Goal: Find specific page/section: Find specific page/section

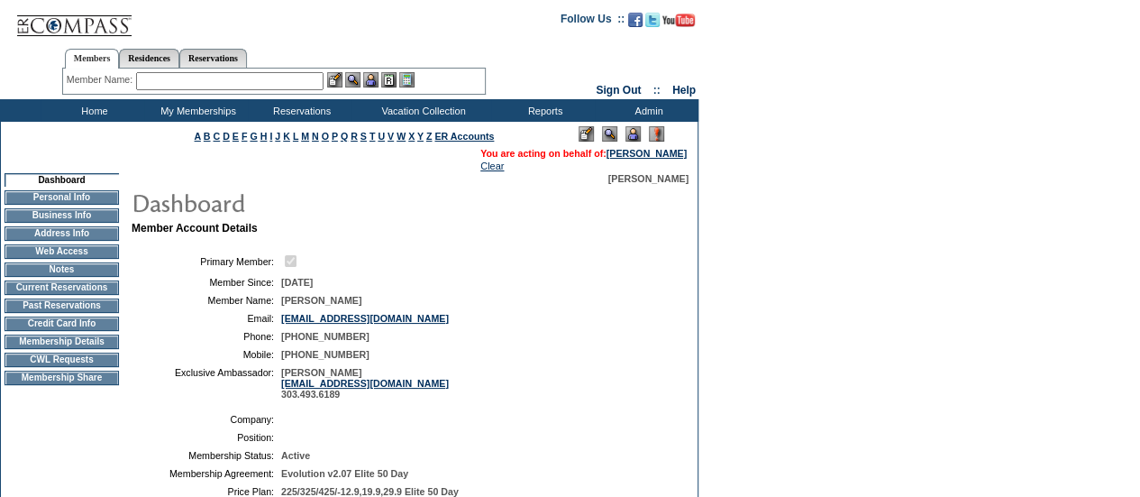
click at [105, 353] on td at bounding box center [62, 351] width 114 height 5
click at [103, 367] on td "CWL Requests" at bounding box center [62, 359] width 114 height 14
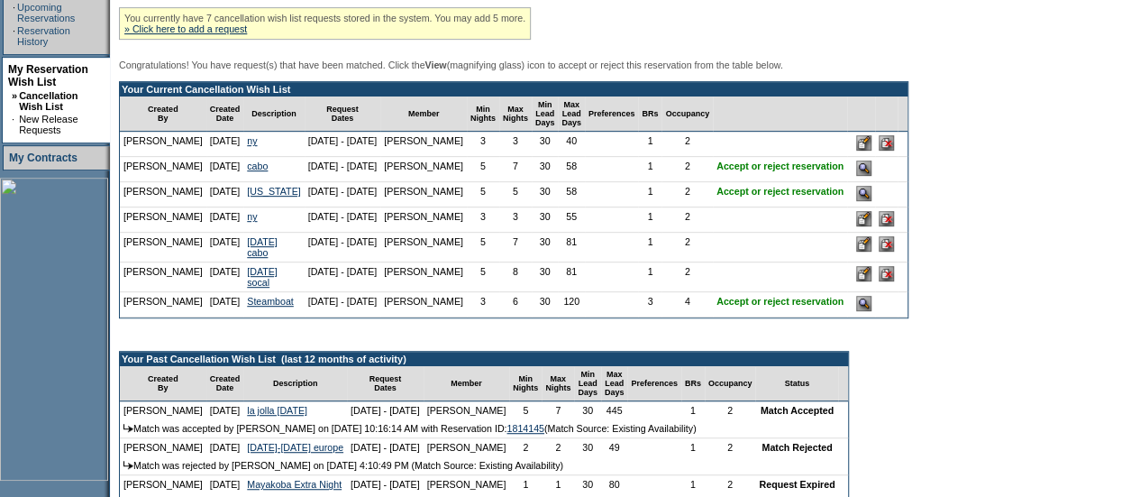
scroll to position [383, 0]
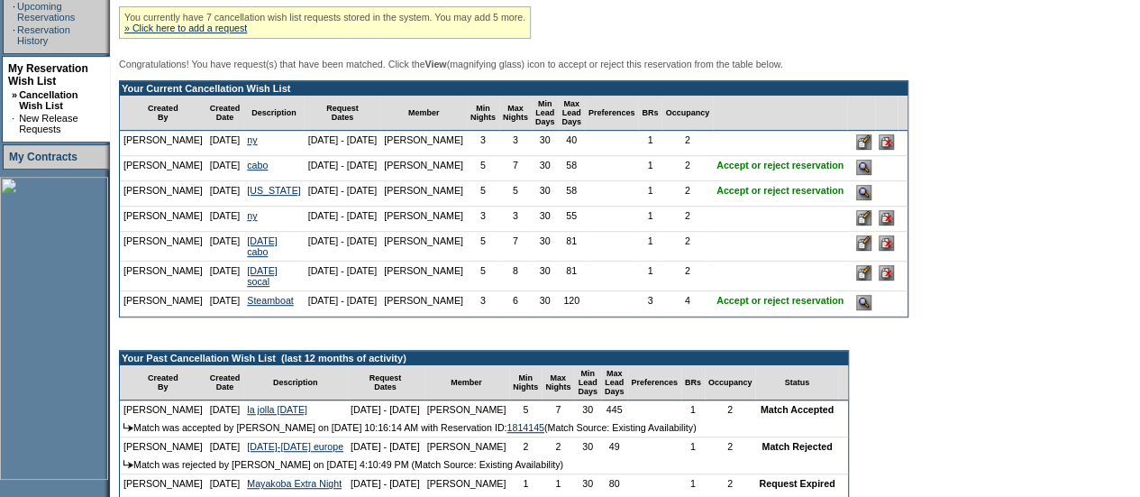
click at [1117, 274] on form "Follow Us ::" at bounding box center [570, 186] width 1140 height 1138
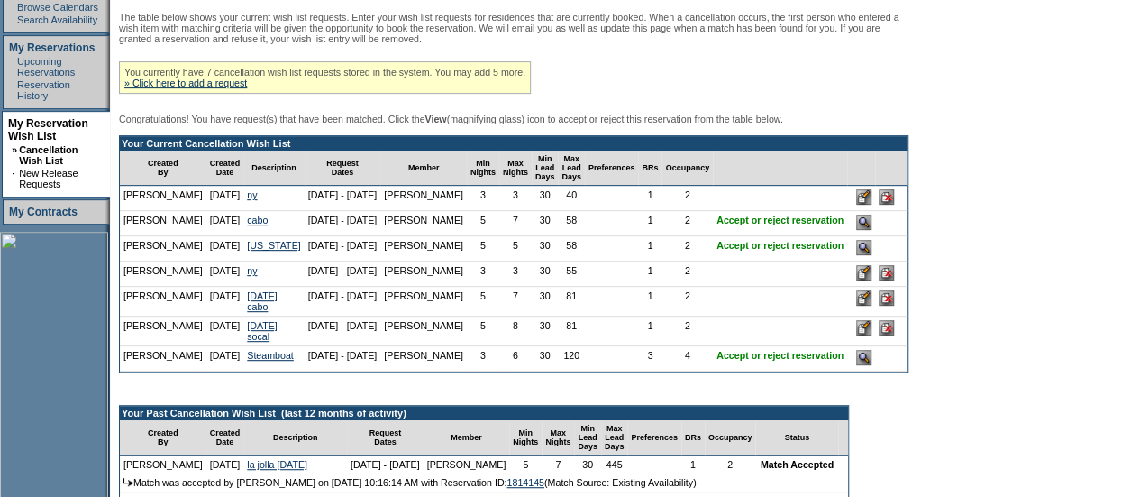
scroll to position [348, 0]
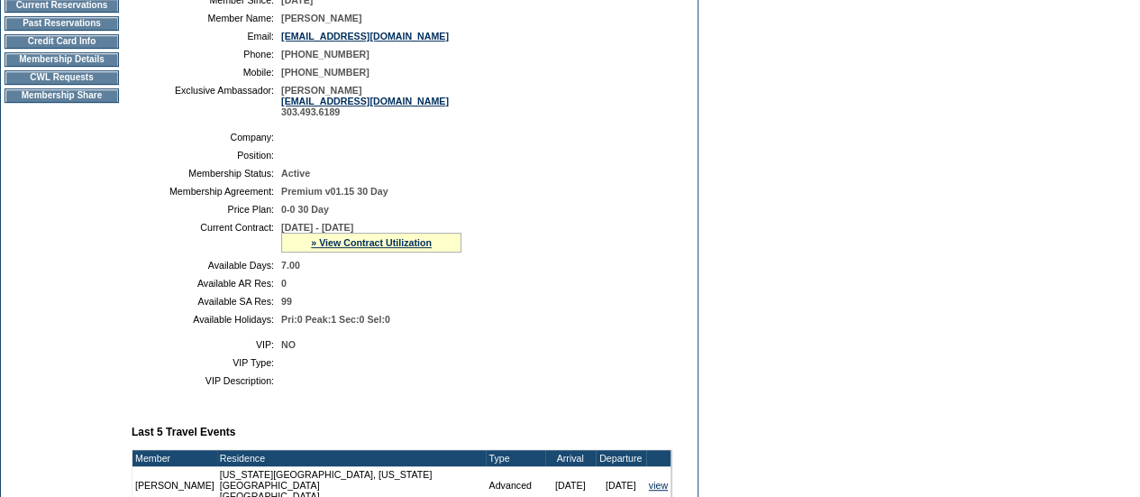
scroll to position [281, 0]
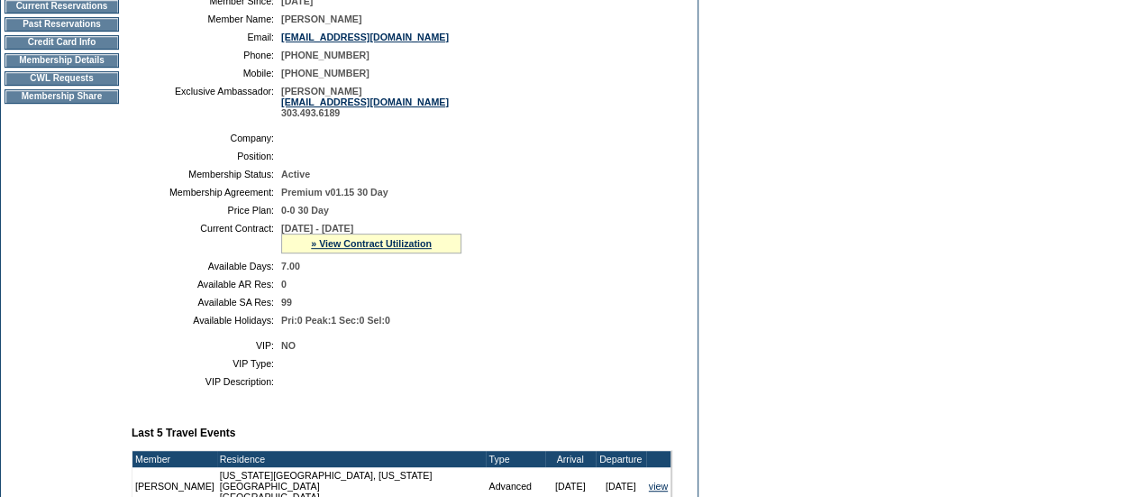
click at [77, 86] on td "CWL Requests" at bounding box center [62, 78] width 114 height 14
